Goal: Information Seeking & Learning: Learn about a topic

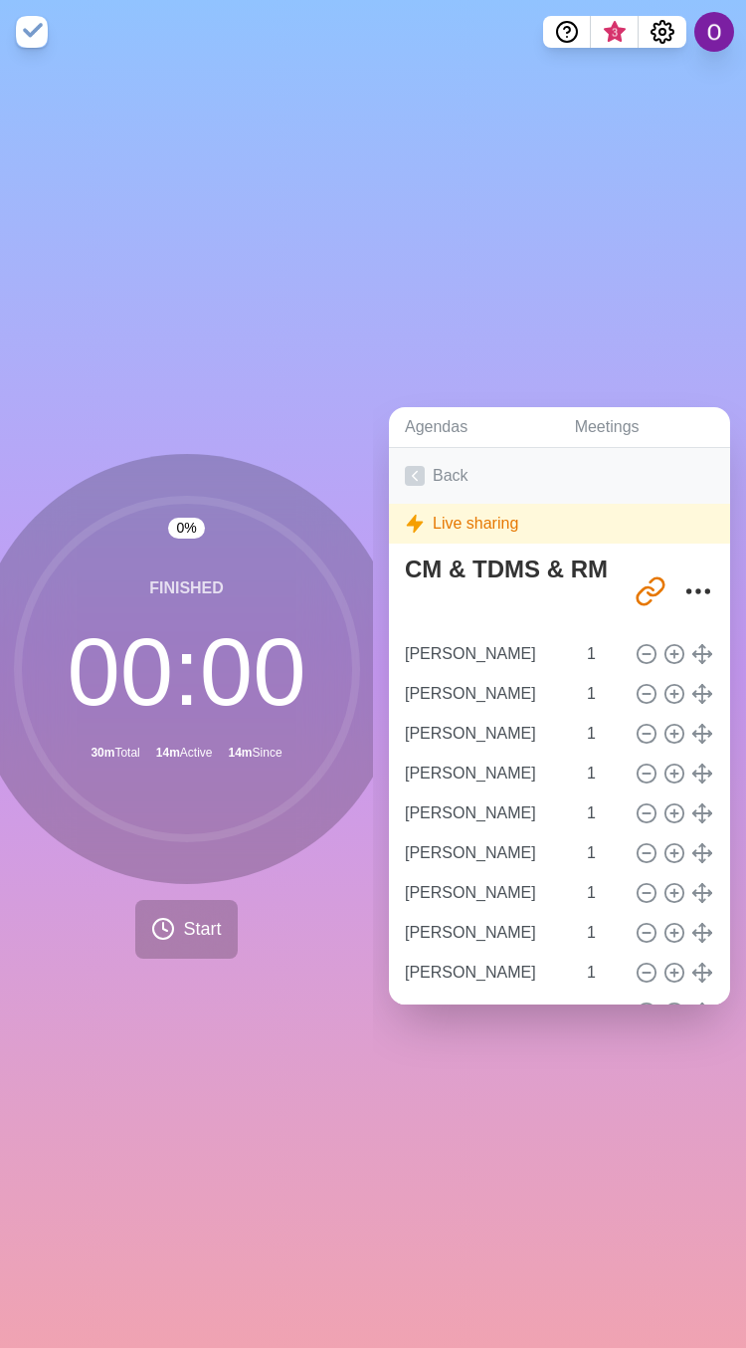
click at [415, 472] on polyline at bounding box center [415, 476] width 5 height 9
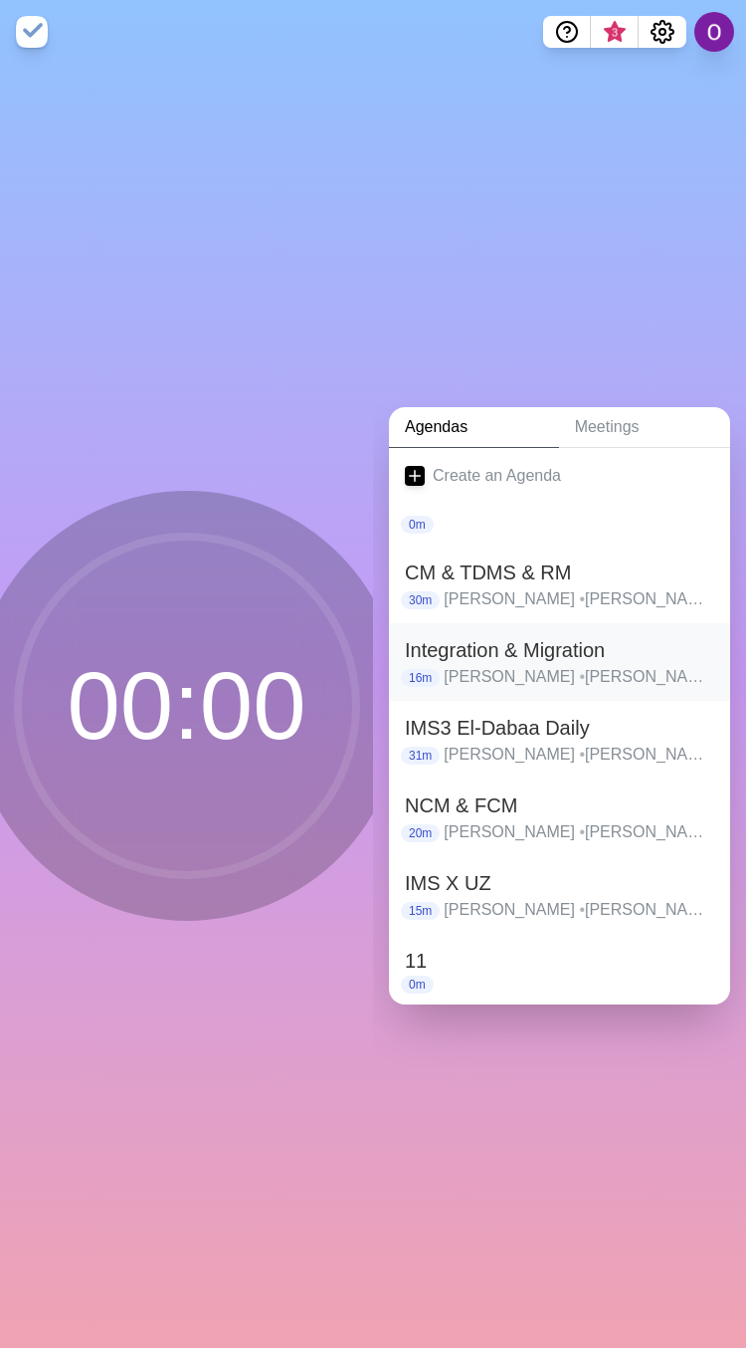
click at [466, 645] on h2 "Integration & Migration" at bounding box center [560, 650] width 310 height 30
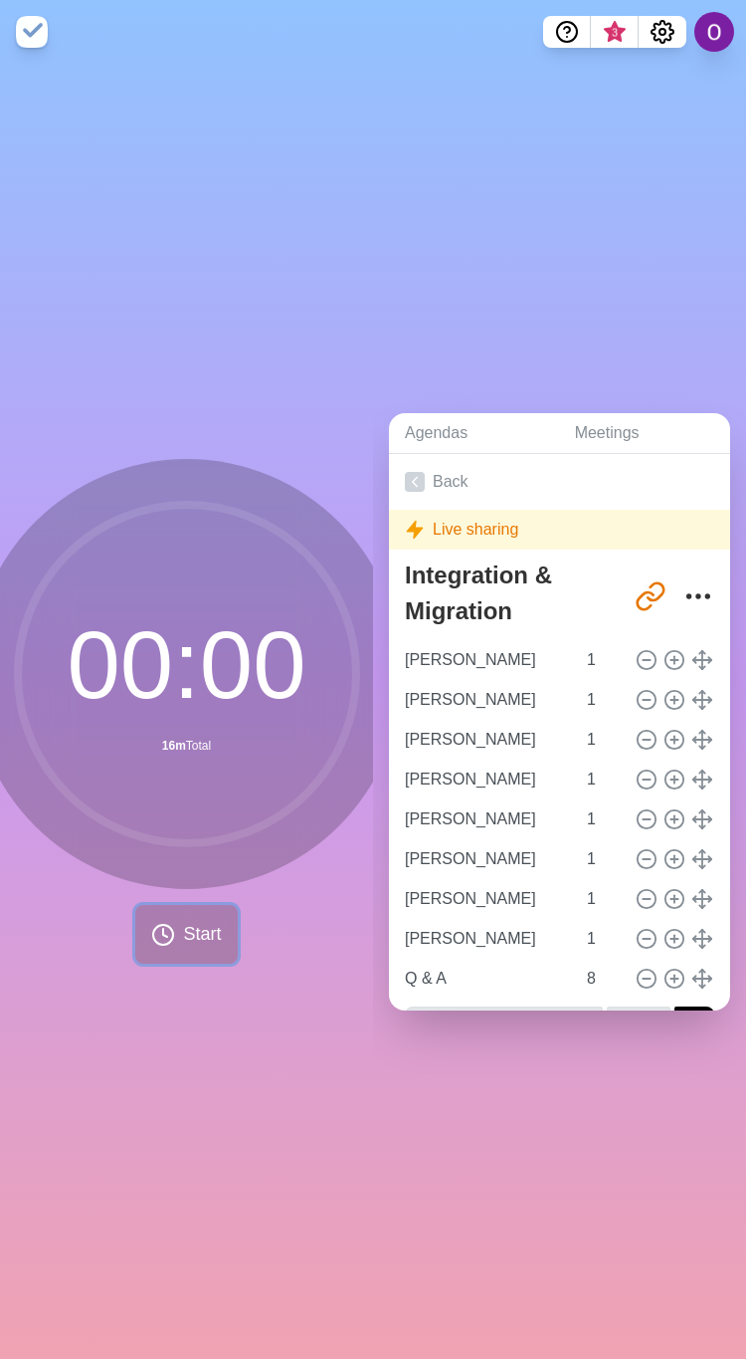
click at [197, 929] on span "Start" at bounding box center [202, 934] width 38 height 27
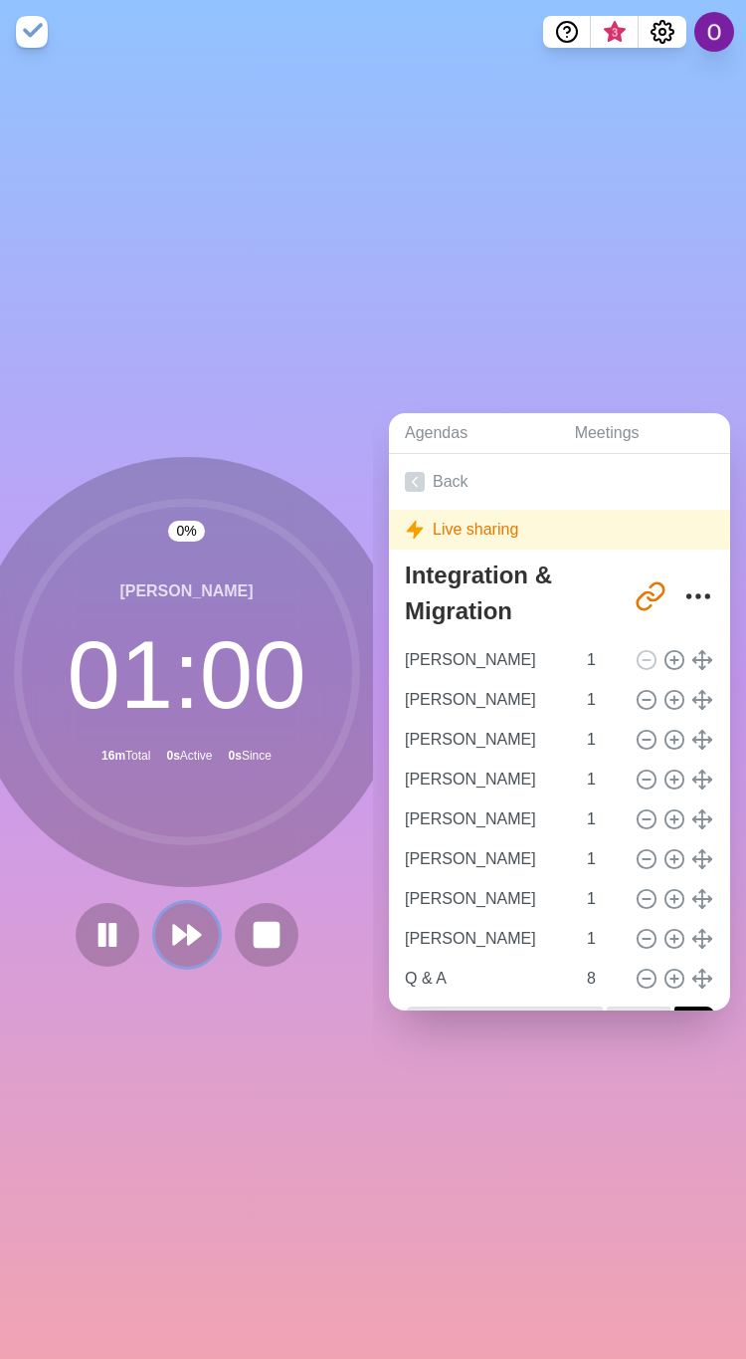
click at [197, 929] on button at bounding box center [187, 935] width 64 height 64
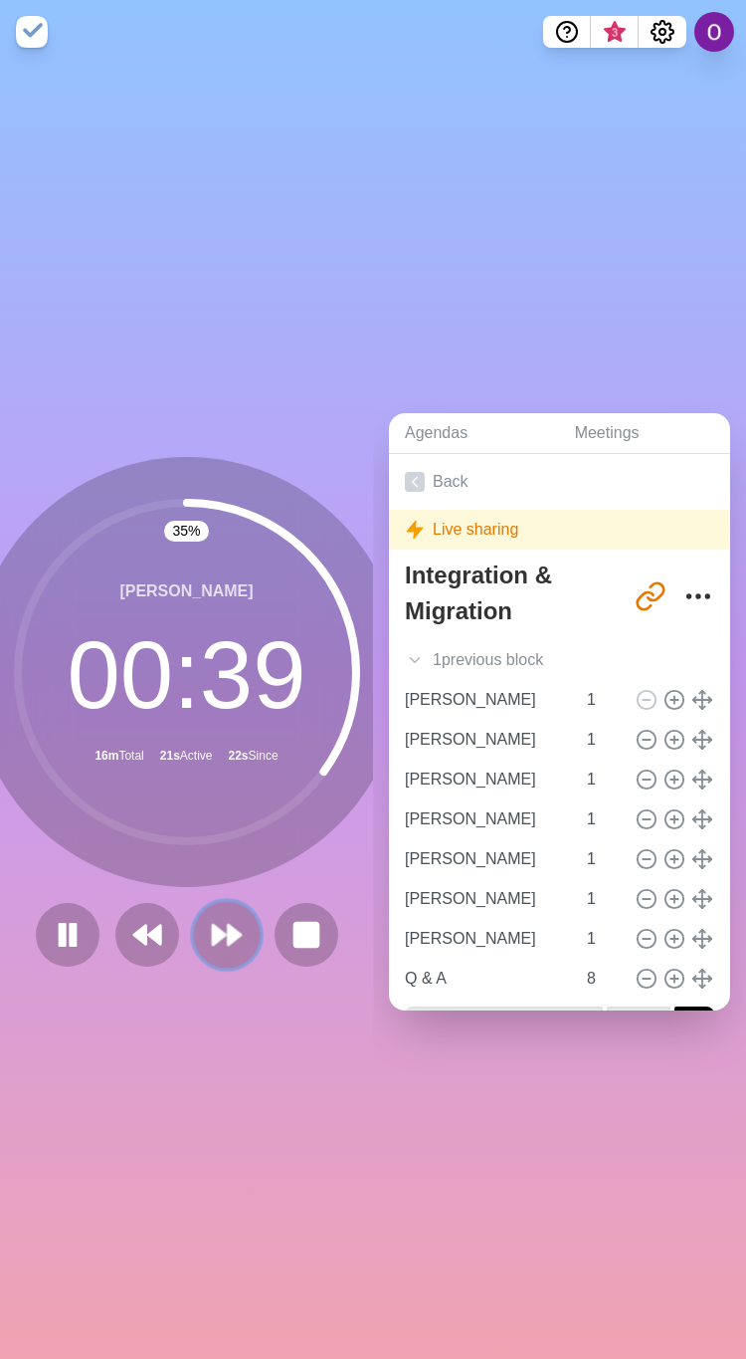
click at [213, 935] on icon at bounding box center [227, 935] width 34 height 34
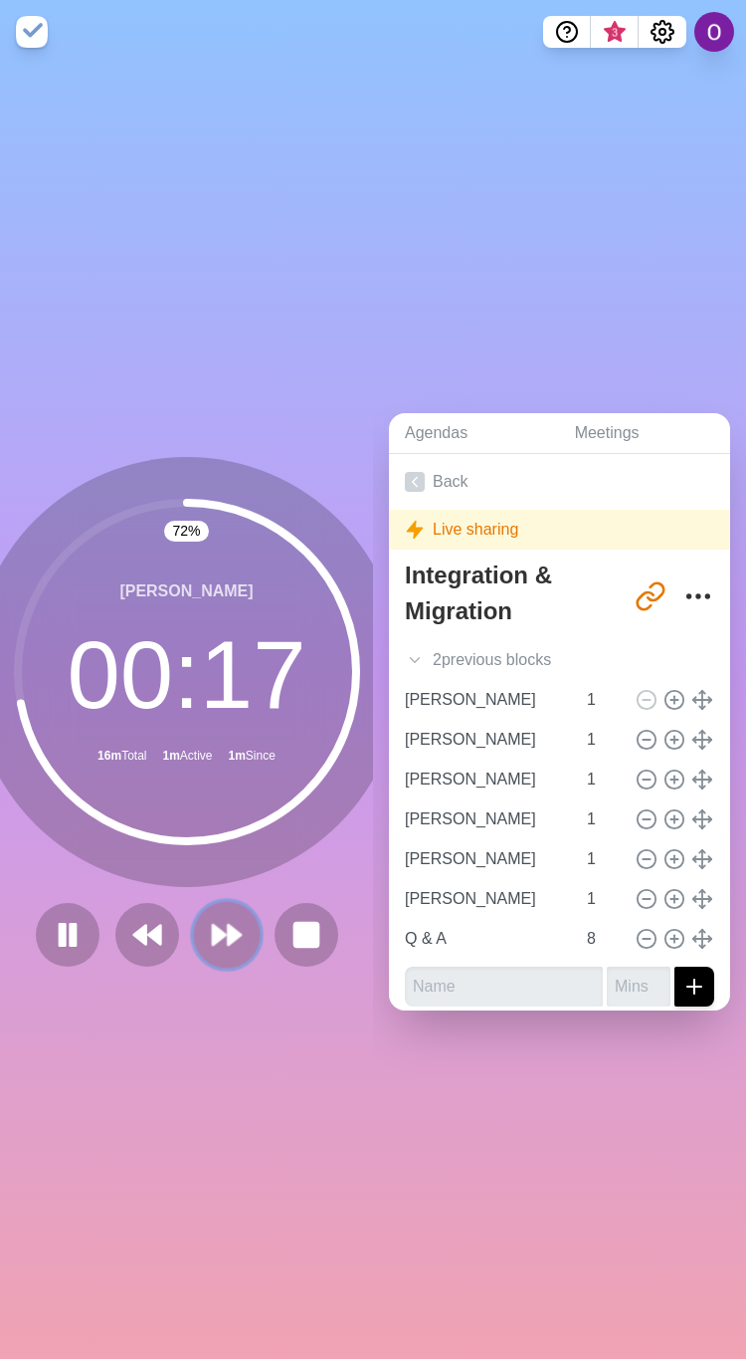
click at [228, 925] on polygon at bounding box center [234, 935] width 13 height 20
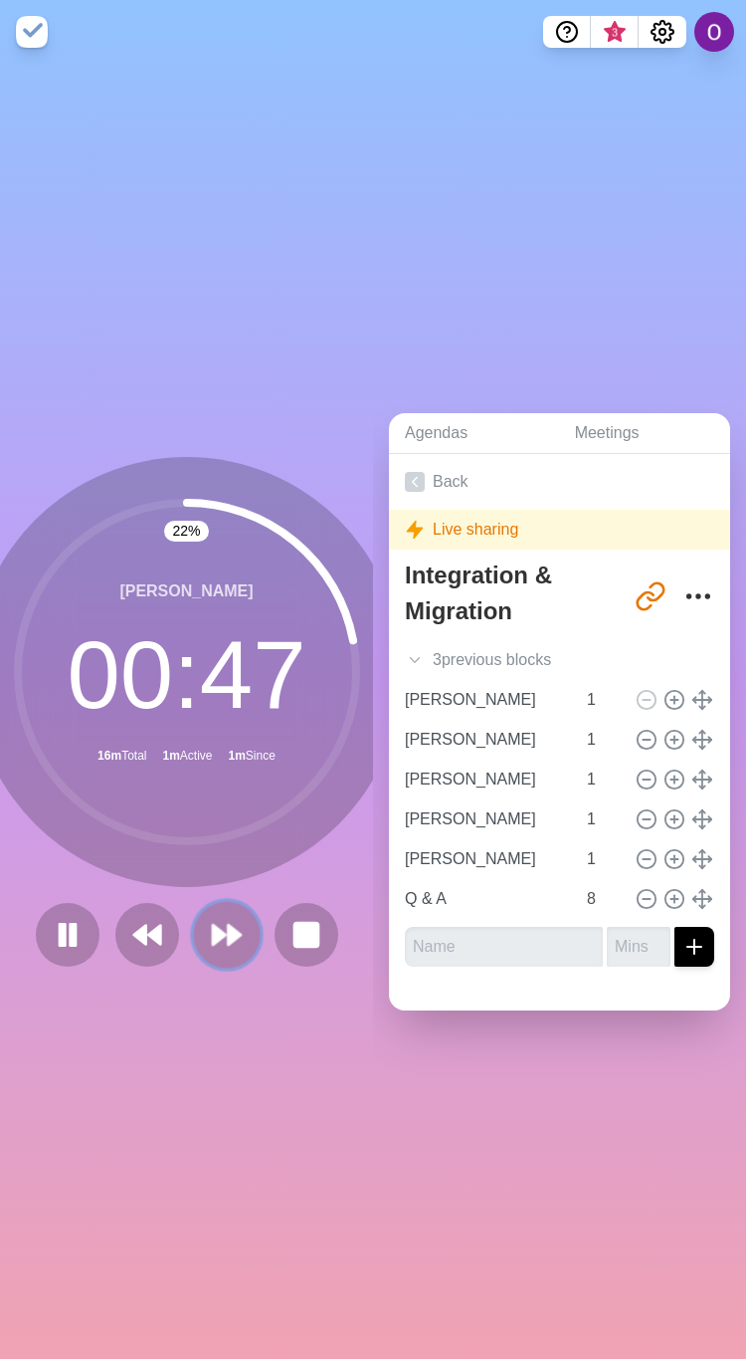
click at [216, 939] on icon at bounding box center [227, 935] width 34 height 34
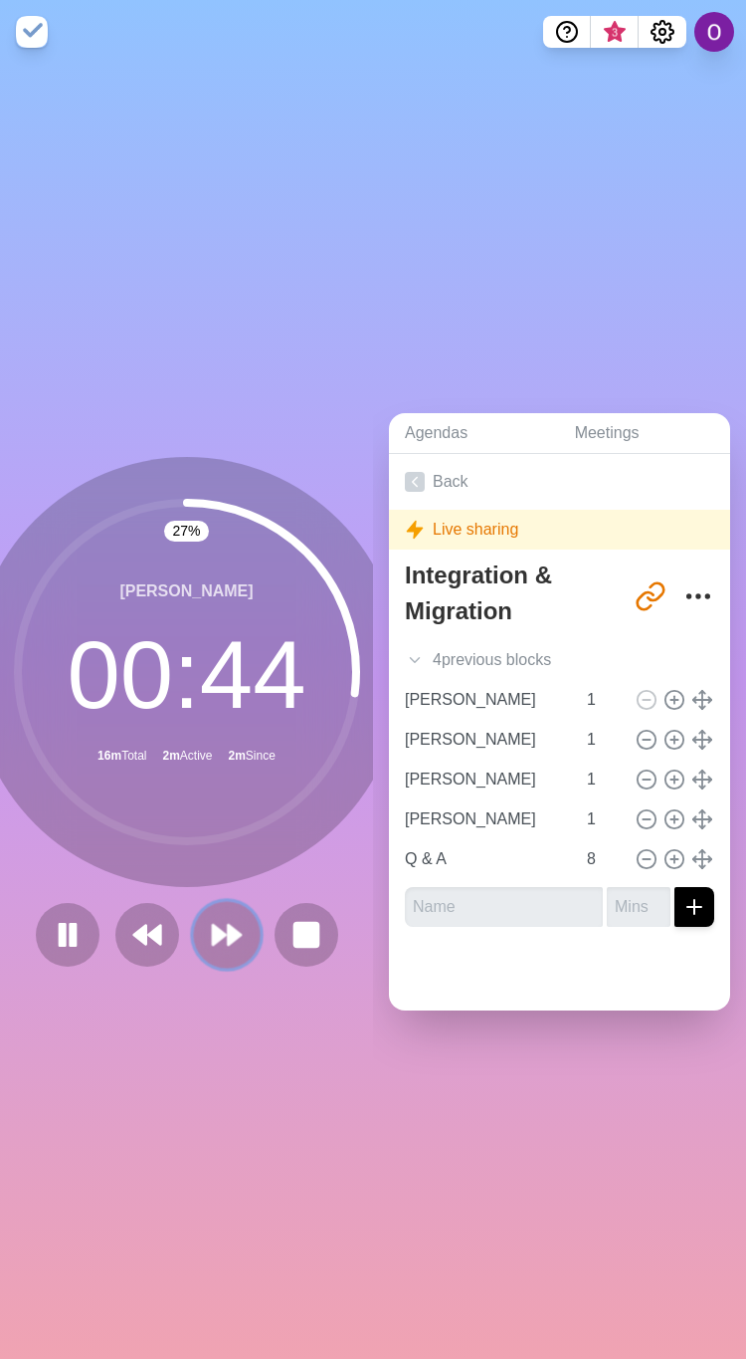
click at [219, 941] on button at bounding box center [226, 934] width 67 height 67
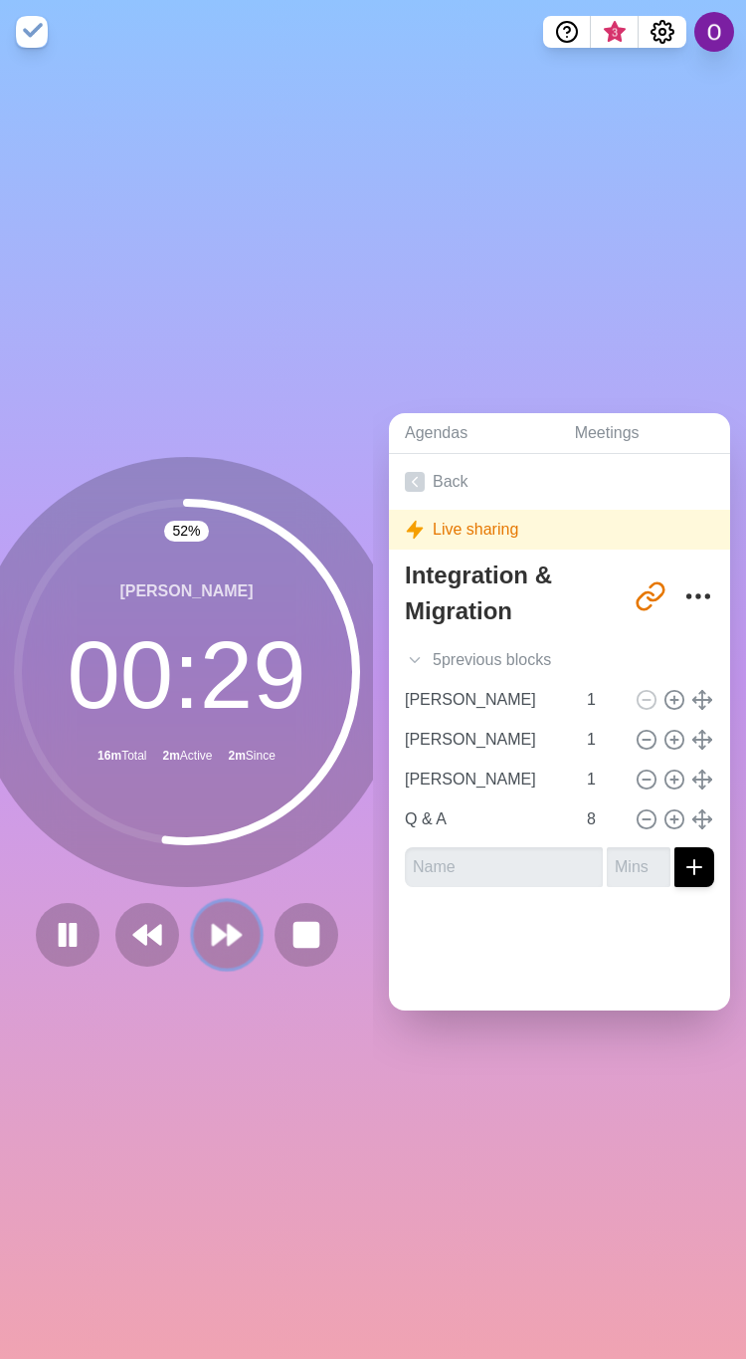
click at [210, 927] on icon at bounding box center [227, 935] width 34 height 34
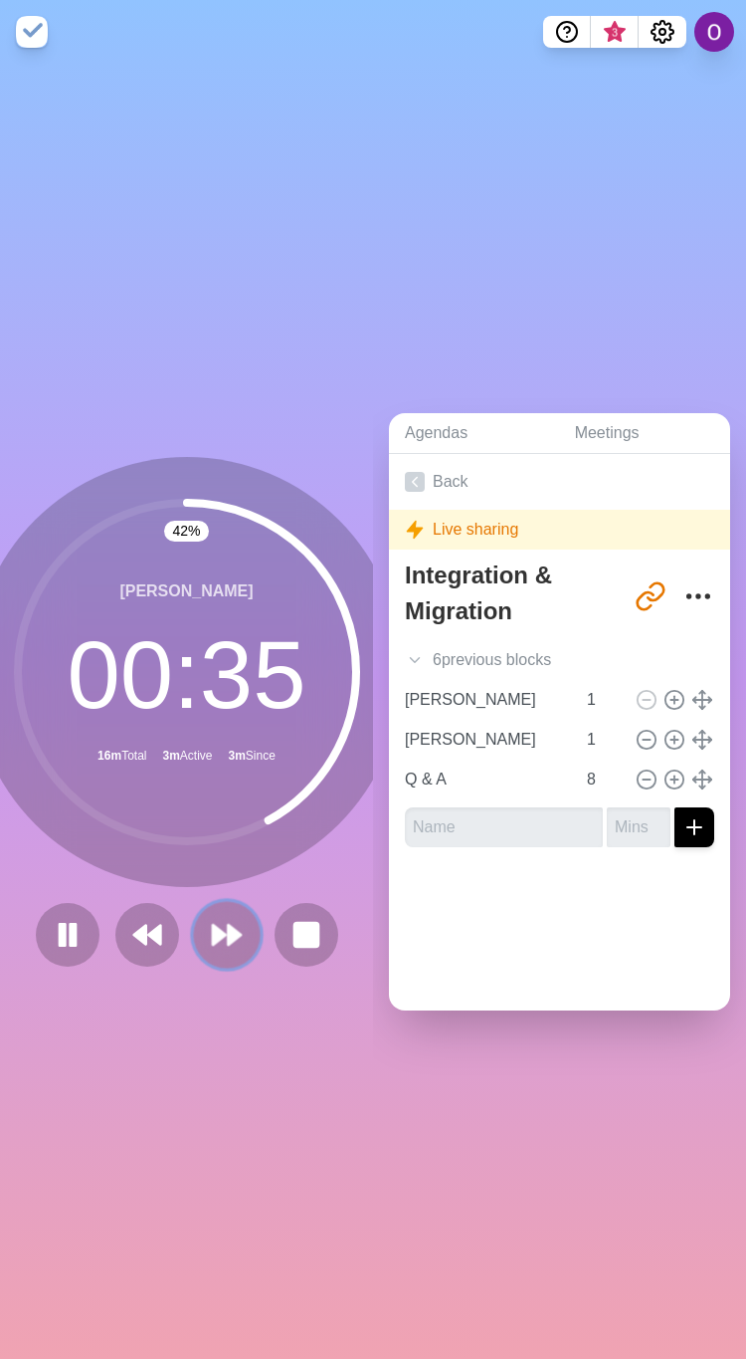
click at [213, 925] on polygon at bounding box center [219, 935] width 13 height 20
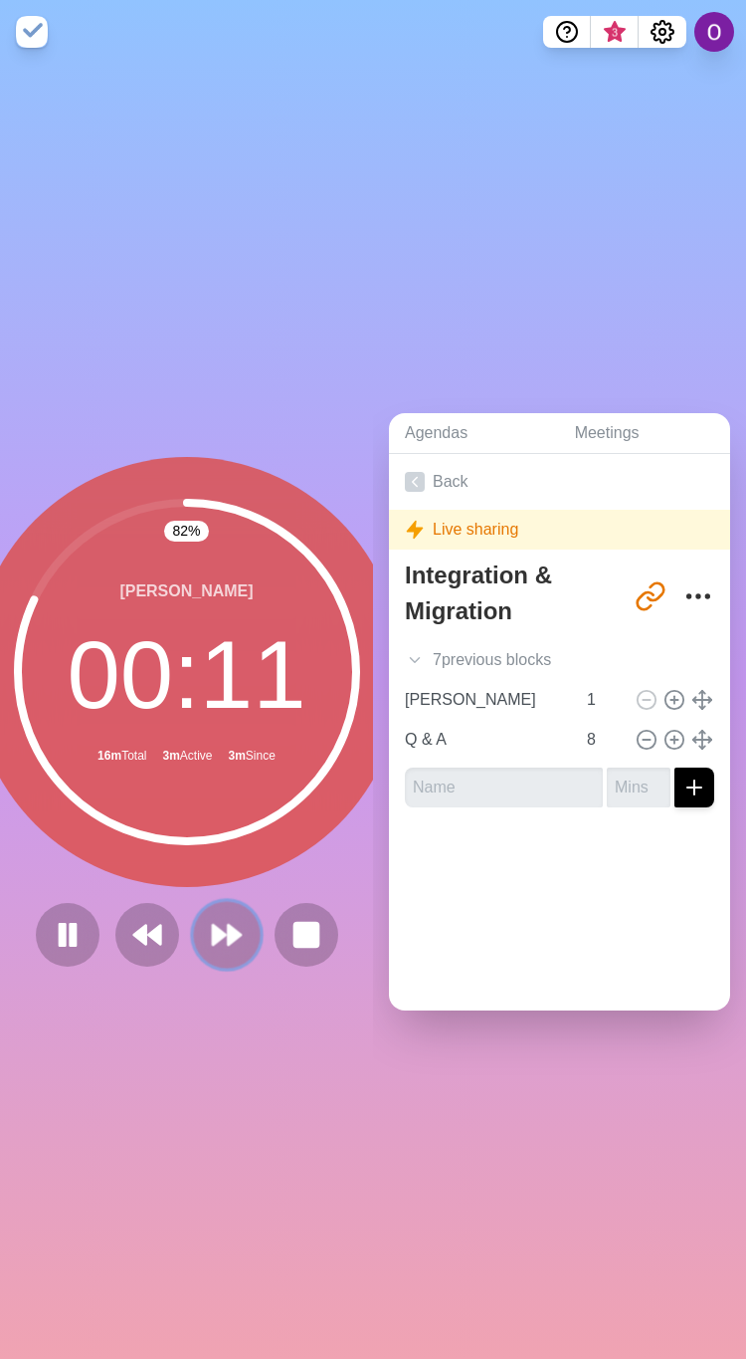
click at [228, 929] on polygon at bounding box center [234, 935] width 13 height 20
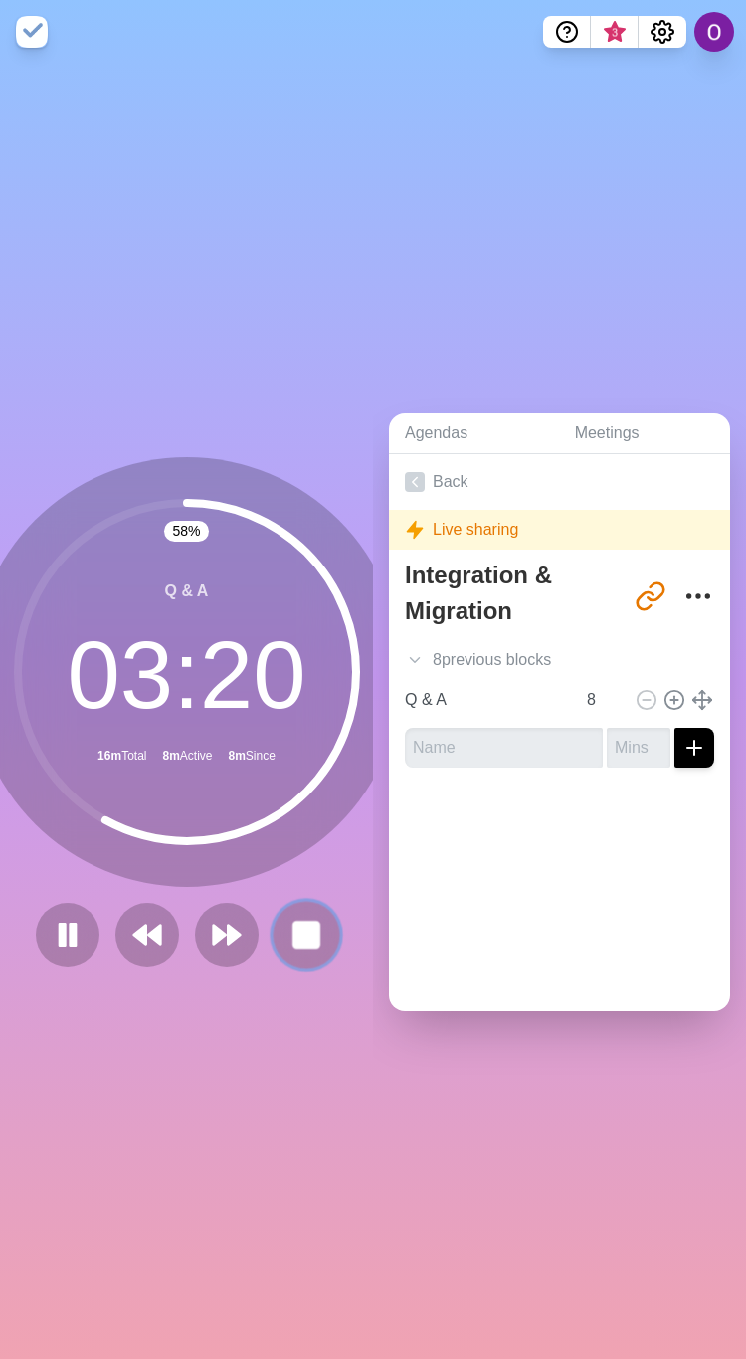
click at [300, 930] on rect at bounding box center [306, 934] width 25 height 25
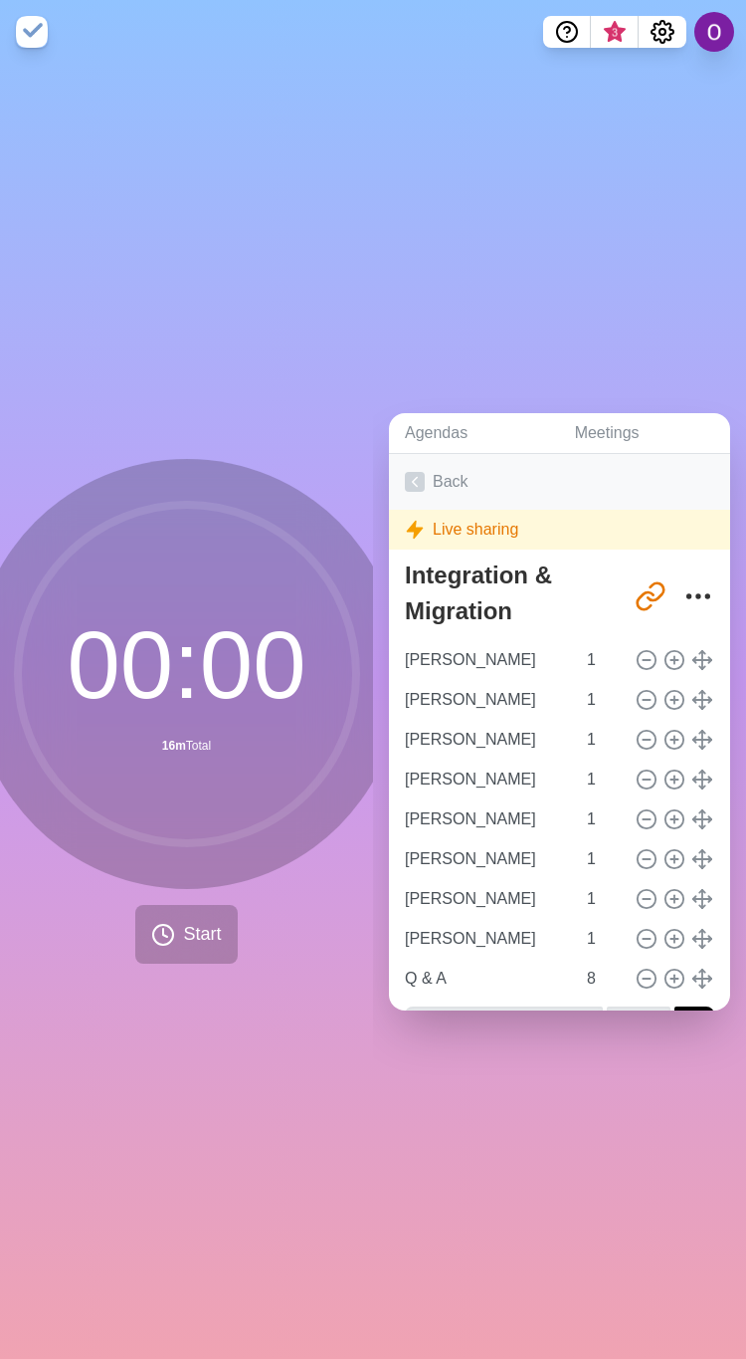
click at [407, 472] on icon at bounding box center [415, 482] width 20 height 20
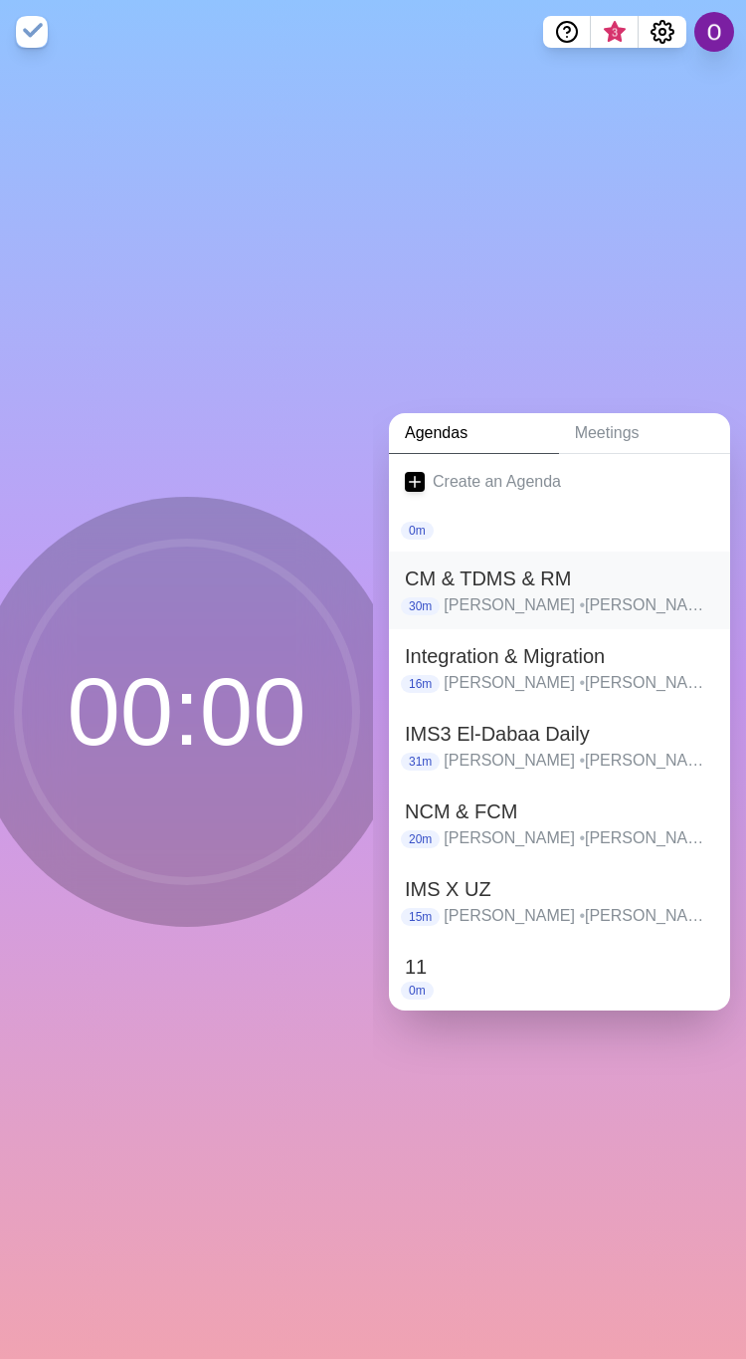
click at [472, 571] on h2 "CM & TDMS & RM" at bounding box center [560, 578] width 310 height 30
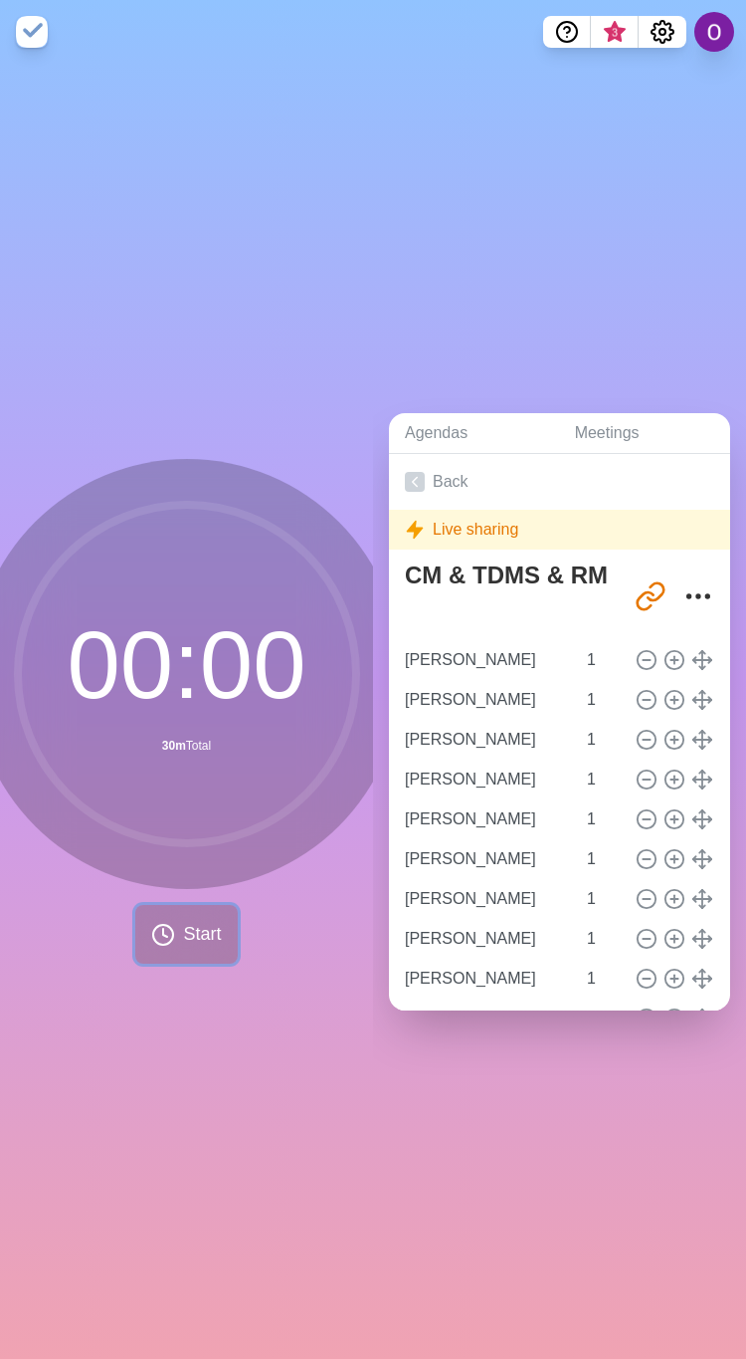
click at [183, 936] on span "Start" at bounding box center [202, 934] width 38 height 27
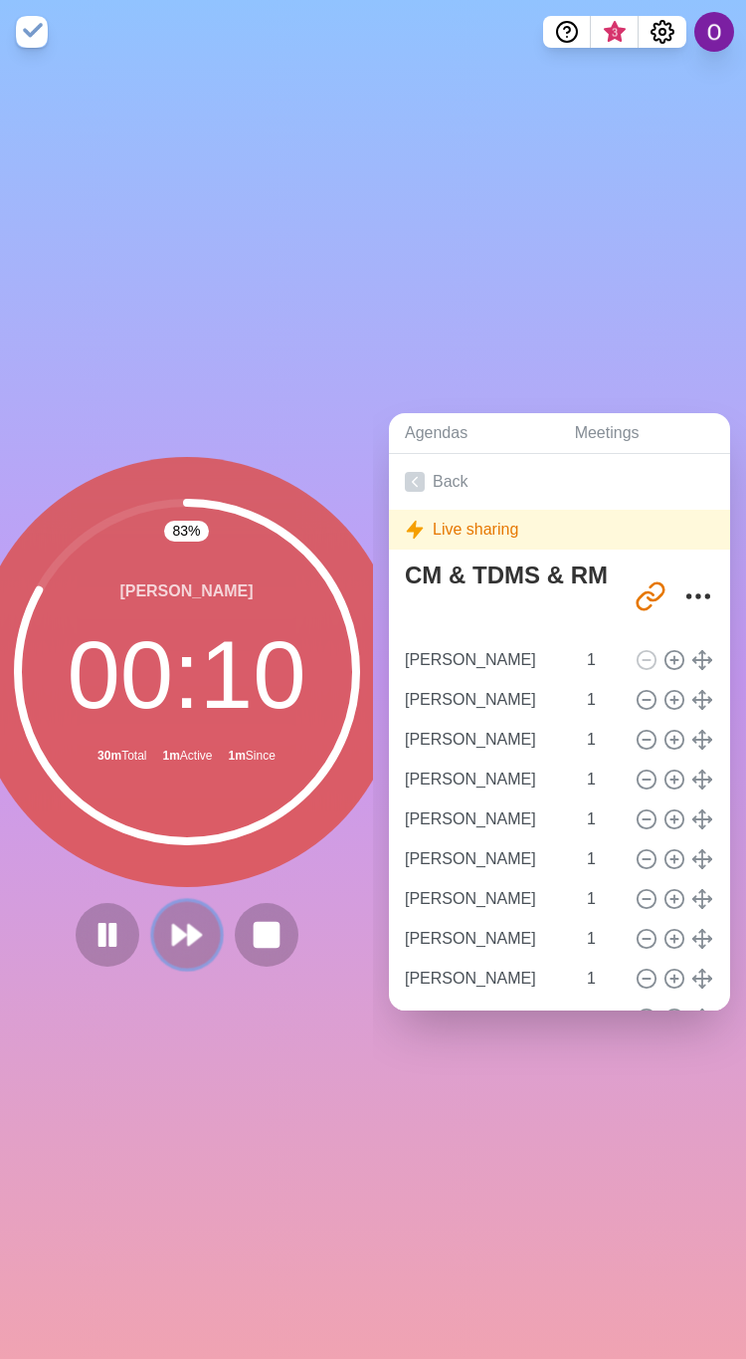
click at [188, 925] on polygon at bounding box center [194, 935] width 13 height 20
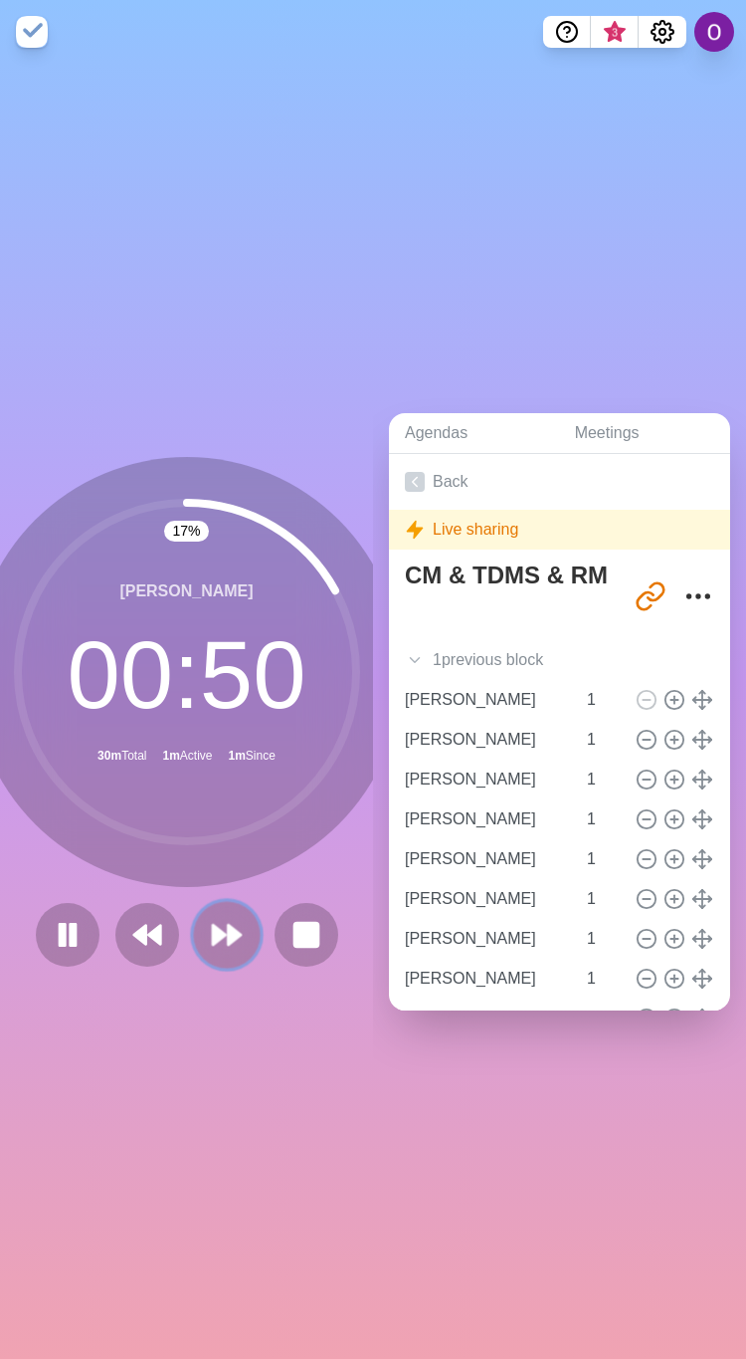
click at [213, 925] on polygon at bounding box center [219, 935] width 13 height 20
click at [210, 947] on button at bounding box center [226, 934] width 67 height 67
click at [228, 930] on polygon at bounding box center [234, 935] width 13 height 20
click at [215, 926] on icon at bounding box center [227, 935] width 34 height 34
click at [213, 925] on polygon at bounding box center [219, 935] width 13 height 20
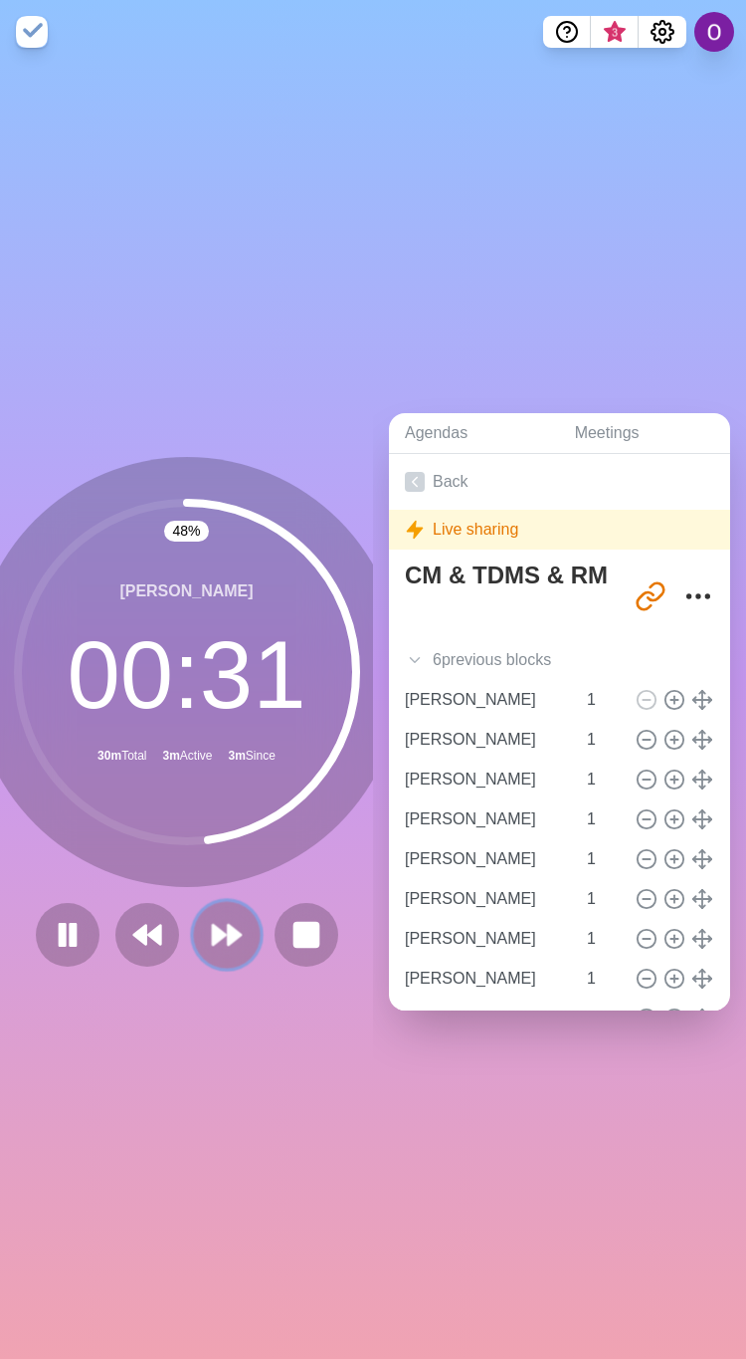
click at [228, 935] on icon at bounding box center [227, 935] width 34 height 34
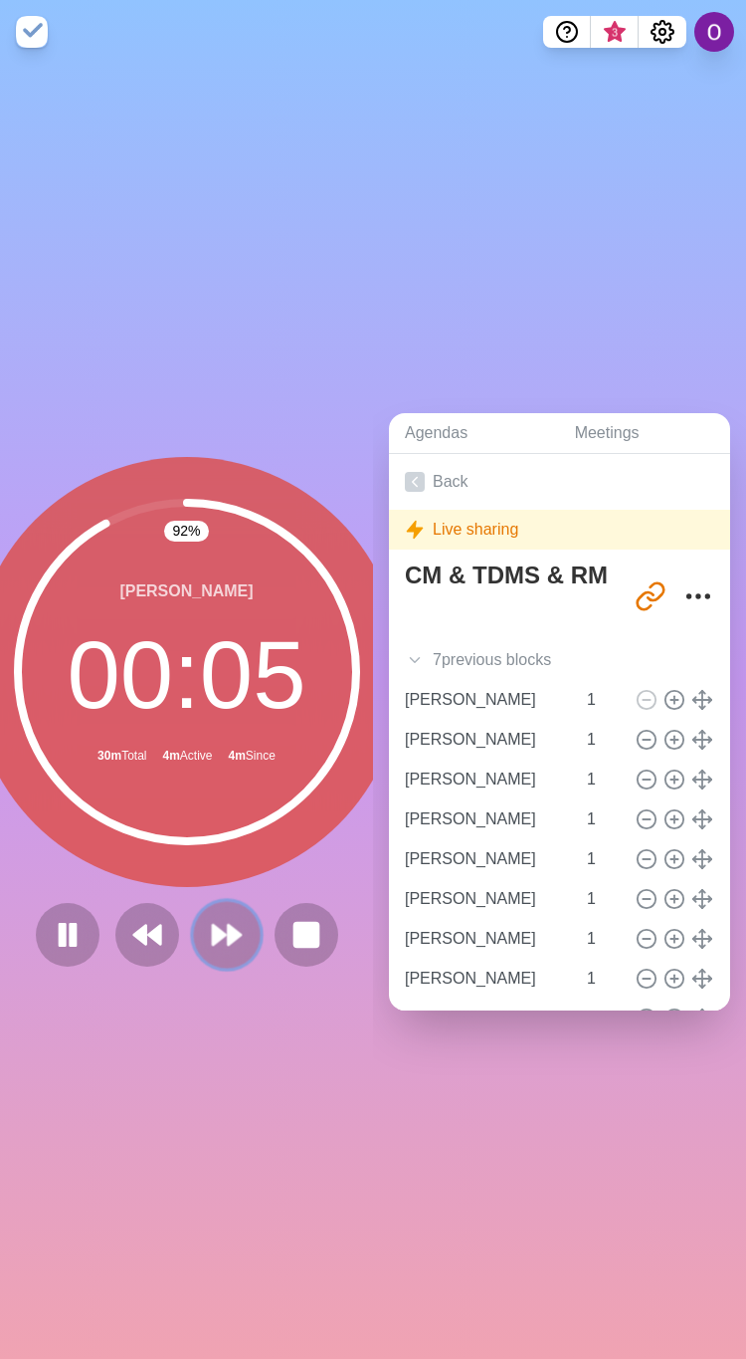
click at [228, 925] on polygon at bounding box center [234, 935] width 13 height 20
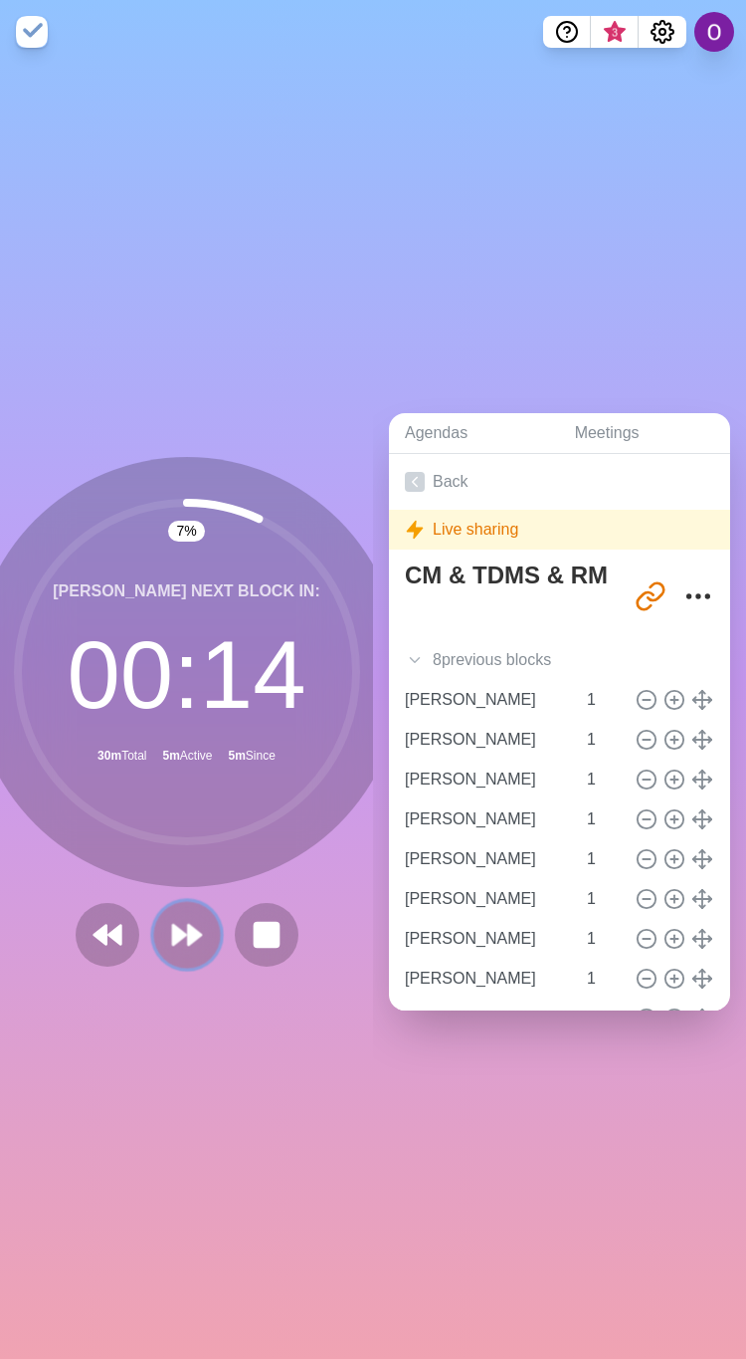
click at [188, 930] on polygon at bounding box center [194, 935] width 13 height 20
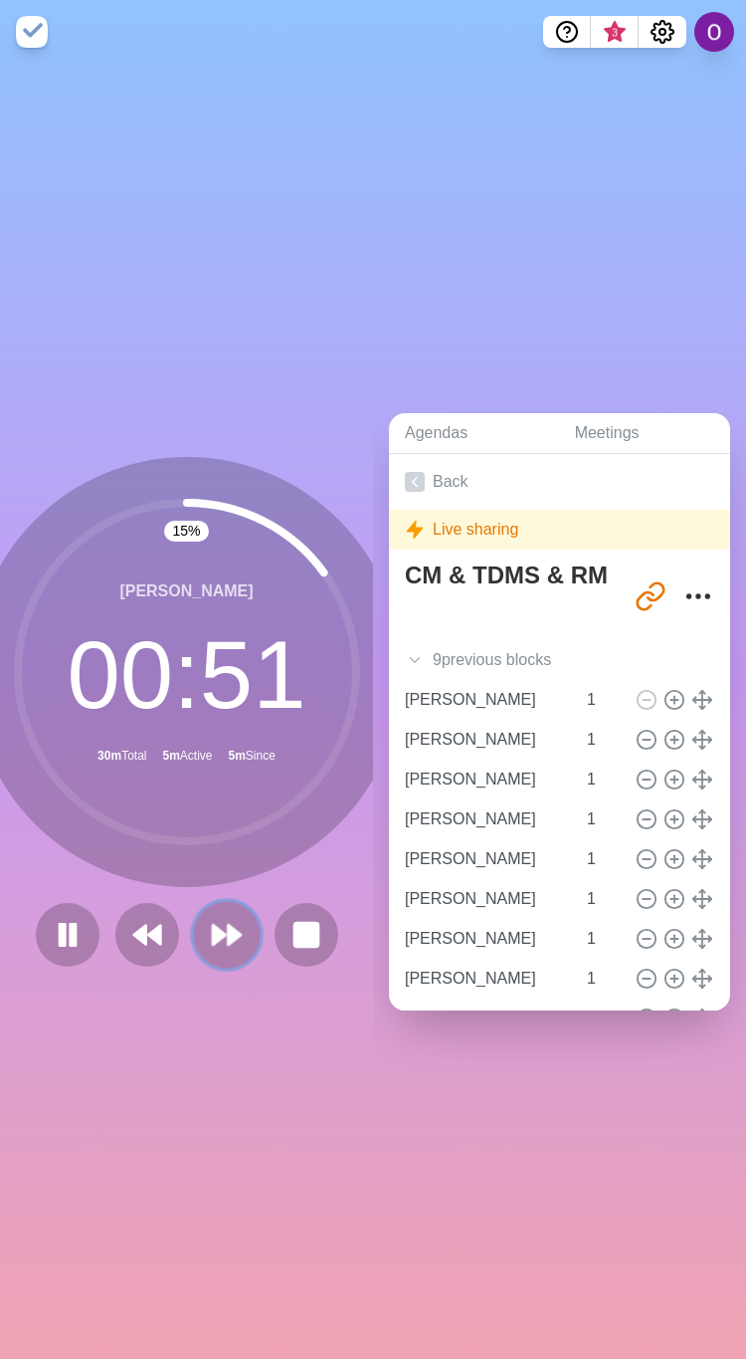
click at [210, 935] on icon at bounding box center [227, 935] width 34 height 34
click at [213, 918] on icon at bounding box center [227, 935] width 34 height 34
click at [210, 918] on icon at bounding box center [227, 935] width 34 height 34
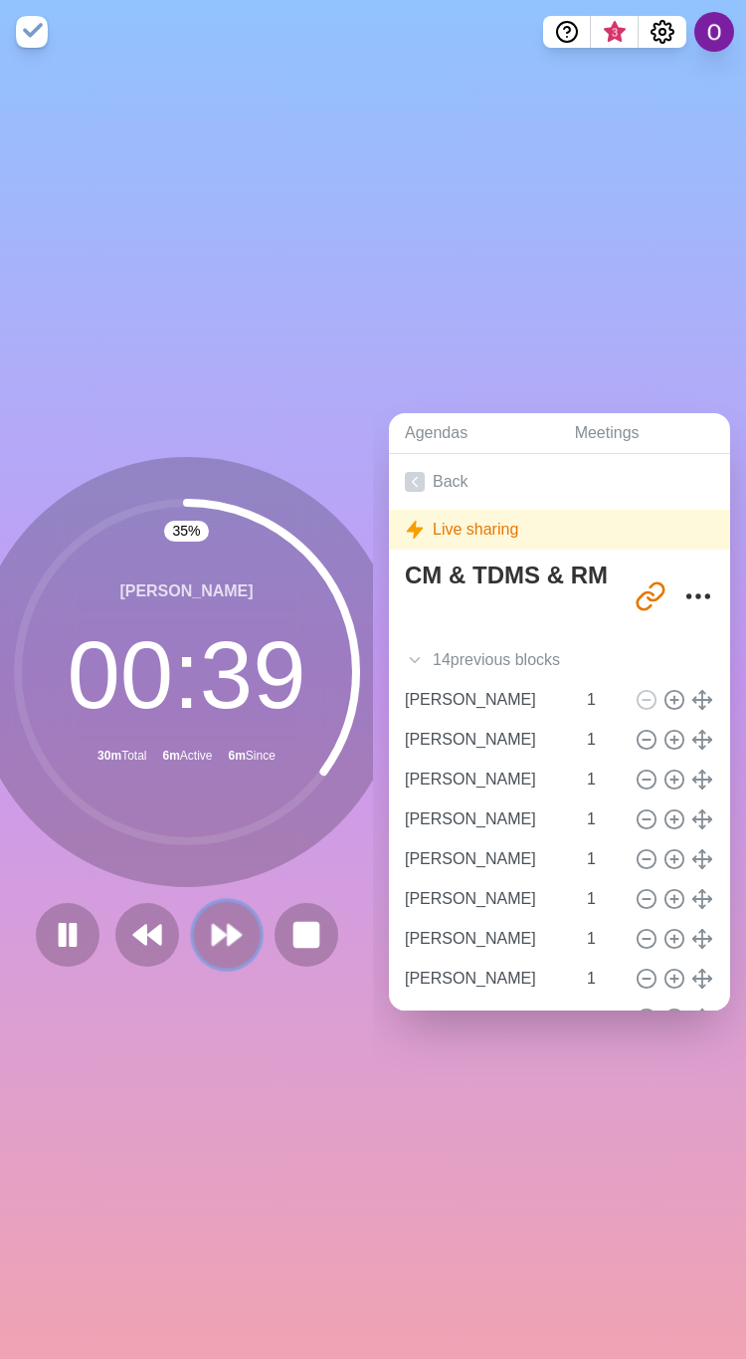
click at [215, 925] on polygon at bounding box center [219, 935] width 13 height 20
click at [228, 932] on polygon at bounding box center [234, 935] width 13 height 20
click at [213, 925] on polygon at bounding box center [219, 935] width 13 height 20
click at [197, 909] on button at bounding box center [226, 934] width 67 height 67
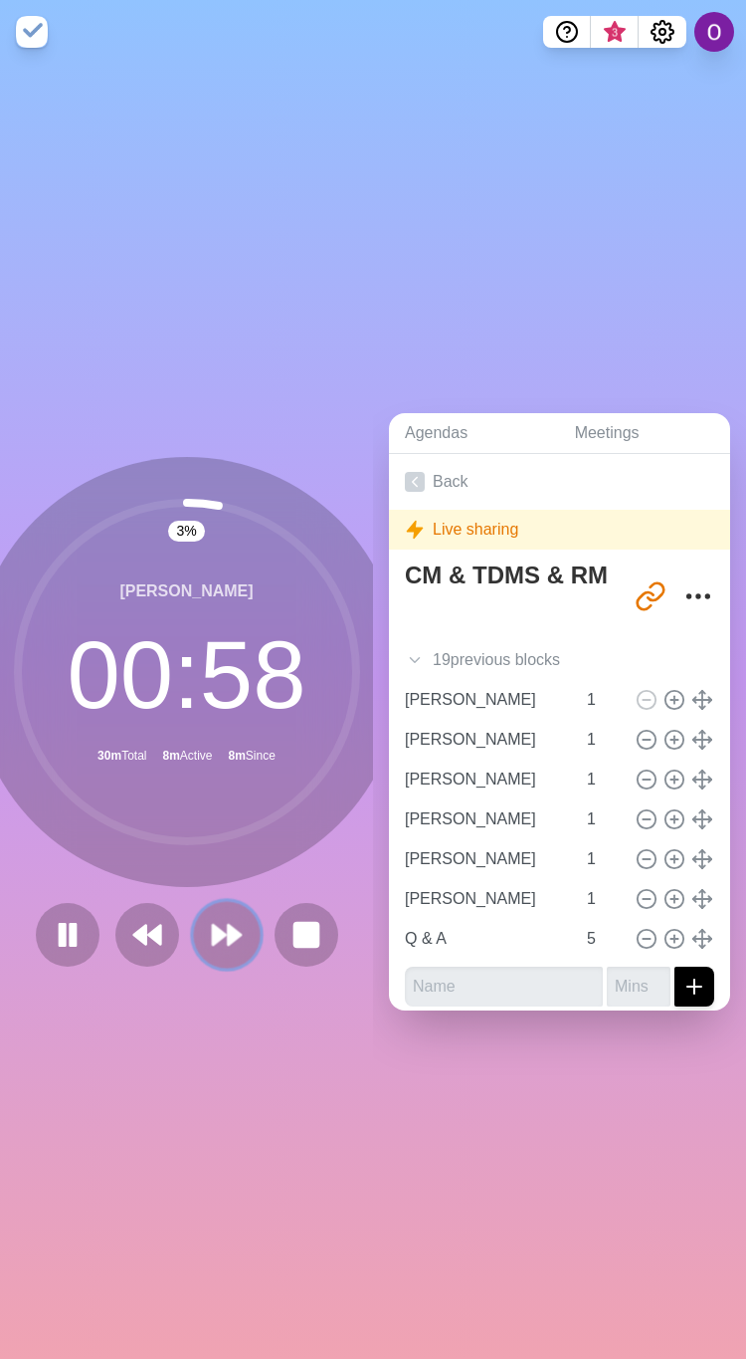
click at [213, 925] on polygon at bounding box center [219, 935] width 13 height 20
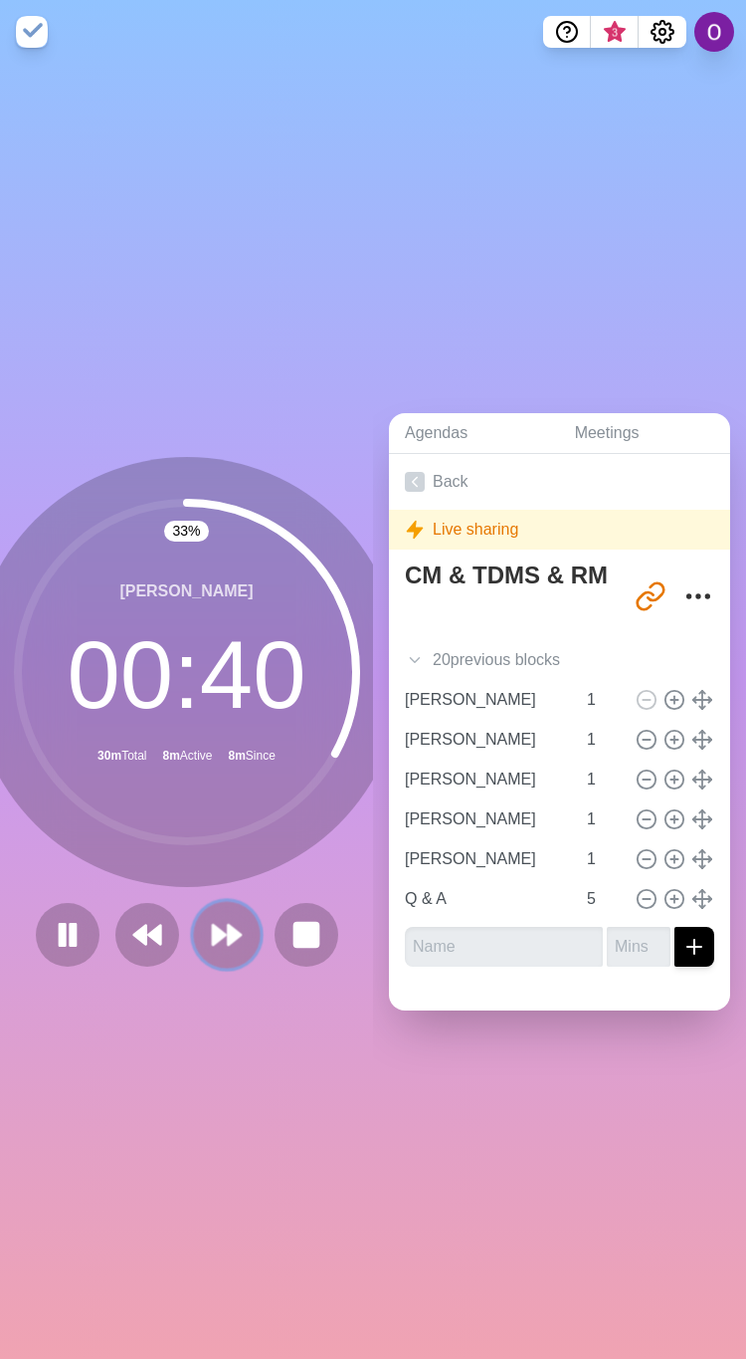
click at [228, 925] on polygon at bounding box center [234, 935] width 13 height 20
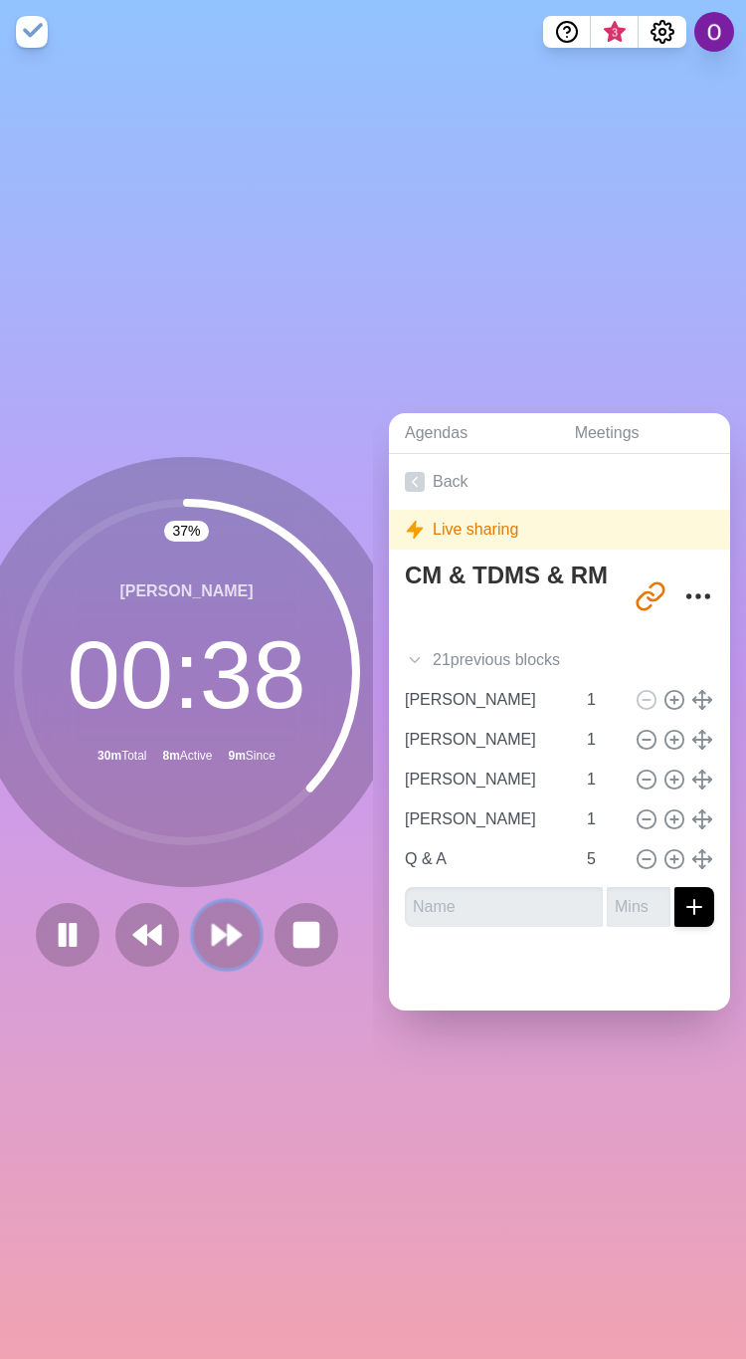
click at [228, 925] on polygon at bounding box center [234, 935] width 13 height 20
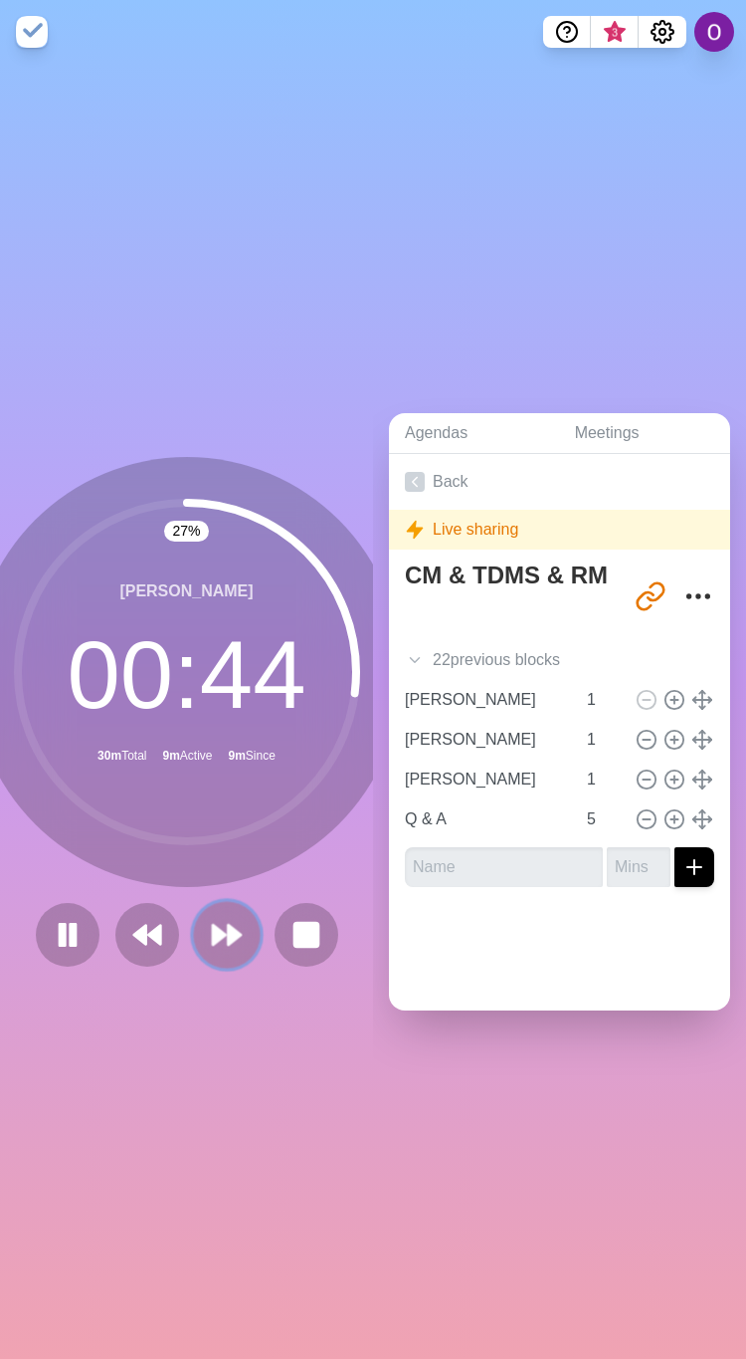
click at [213, 926] on polygon at bounding box center [219, 935] width 13 height 20
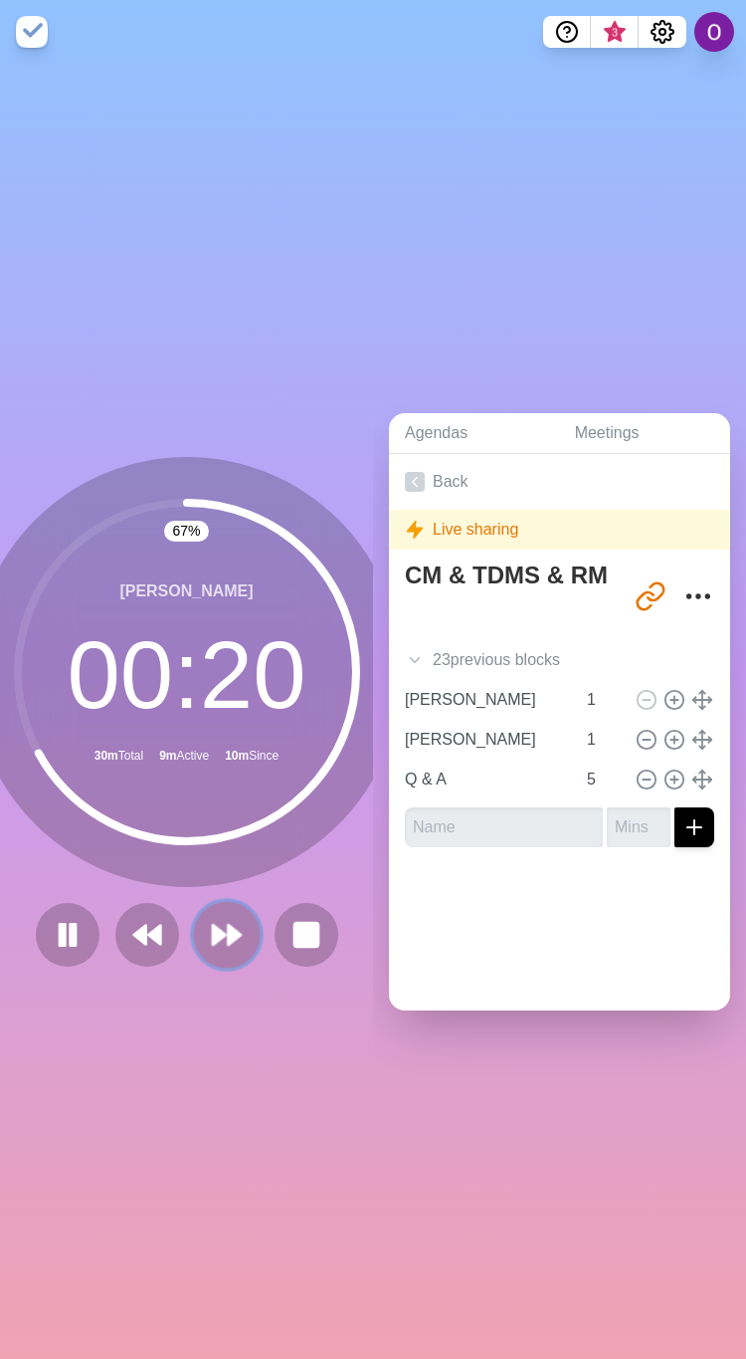
click at [222, 938] on icon at bounding box center [227, 935] width 34 height 34
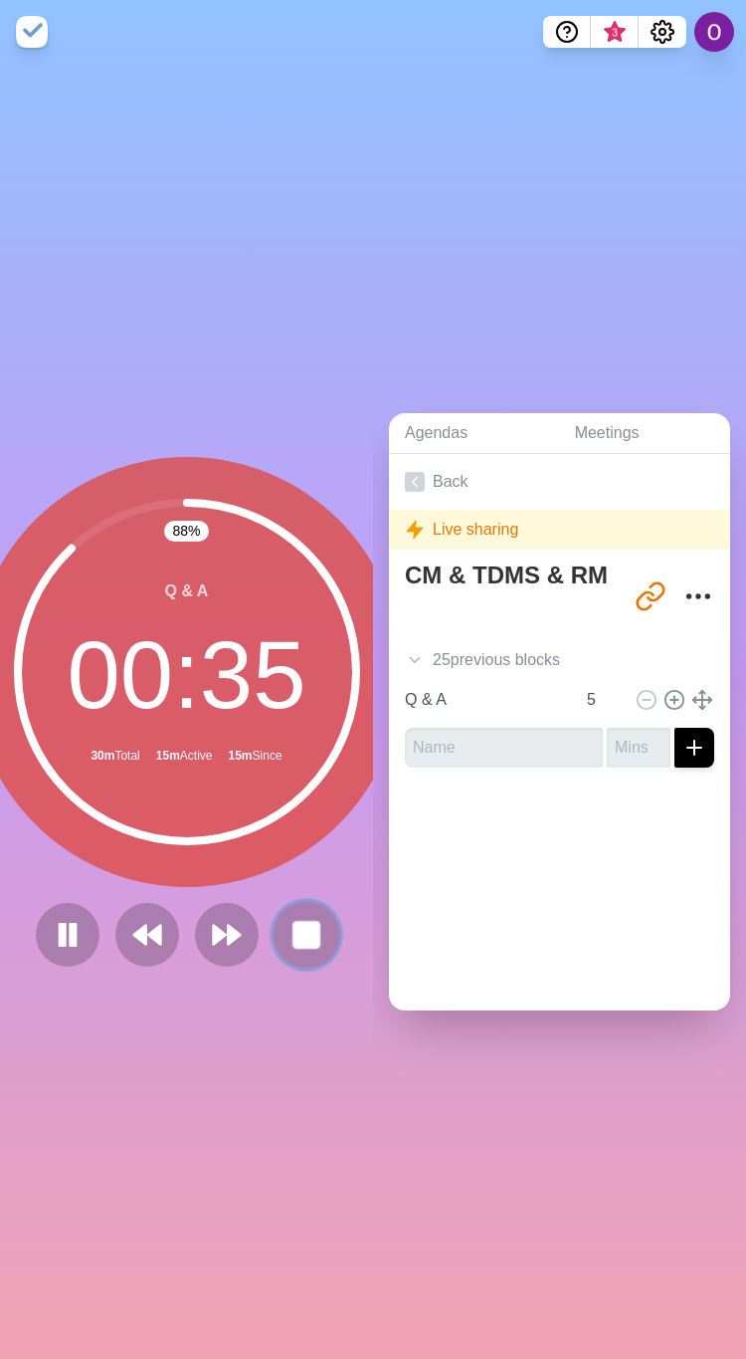
click at [294, 933] on rect at bounding box center [306, 934] width 25 height 25
